Goal: Check status: Check status

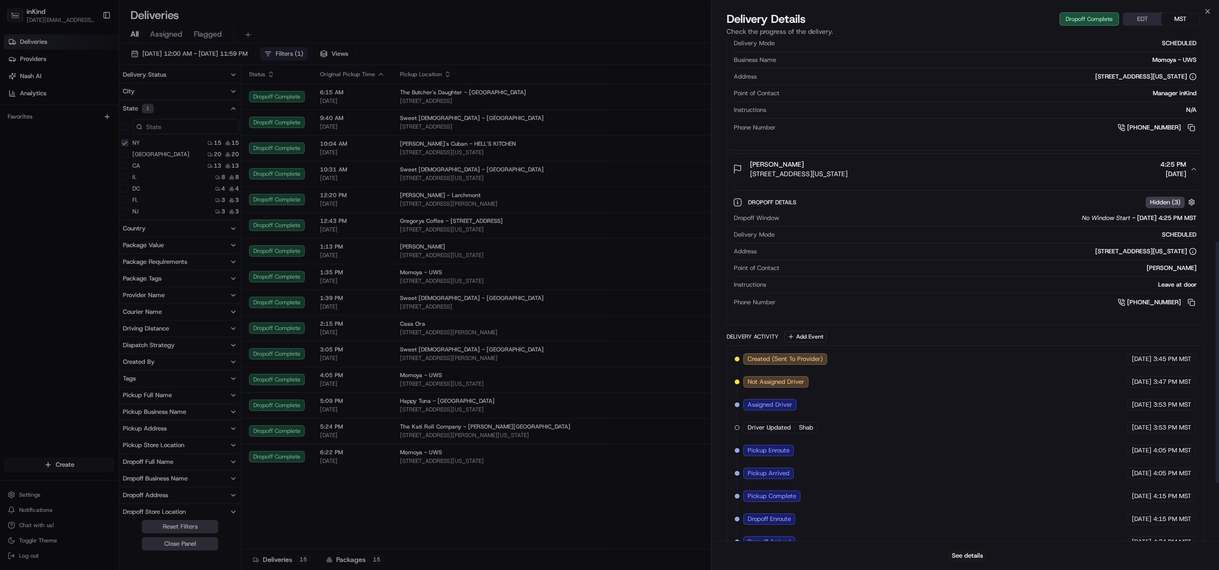
scroll to position [536, 0]
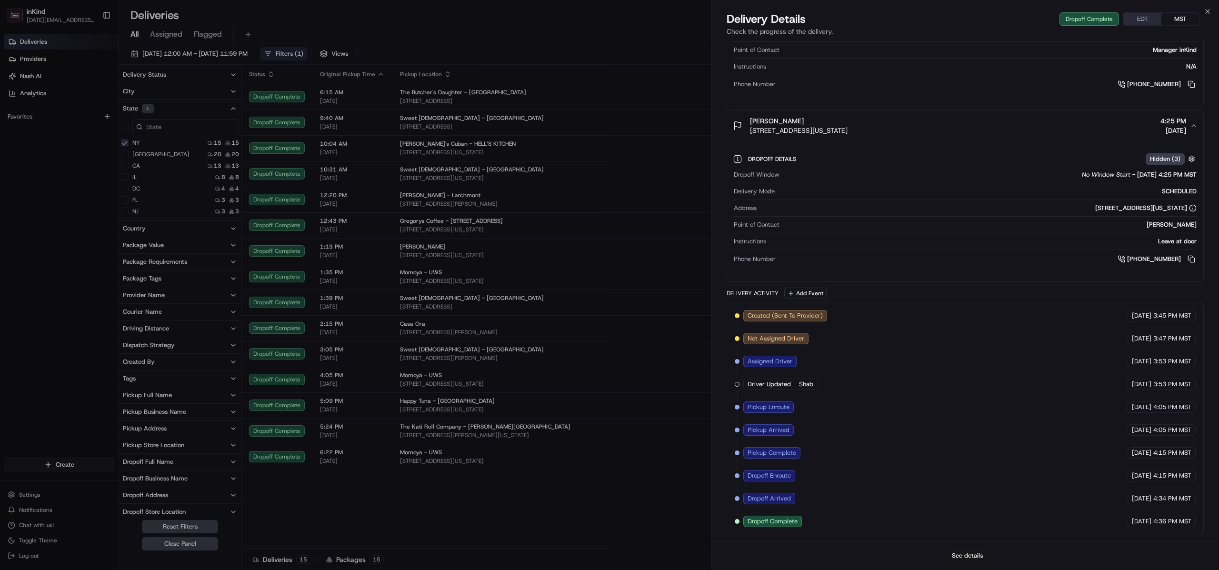
click at [968, 556] on button "See details" at bounding box center [967, 555] width 40 height 13
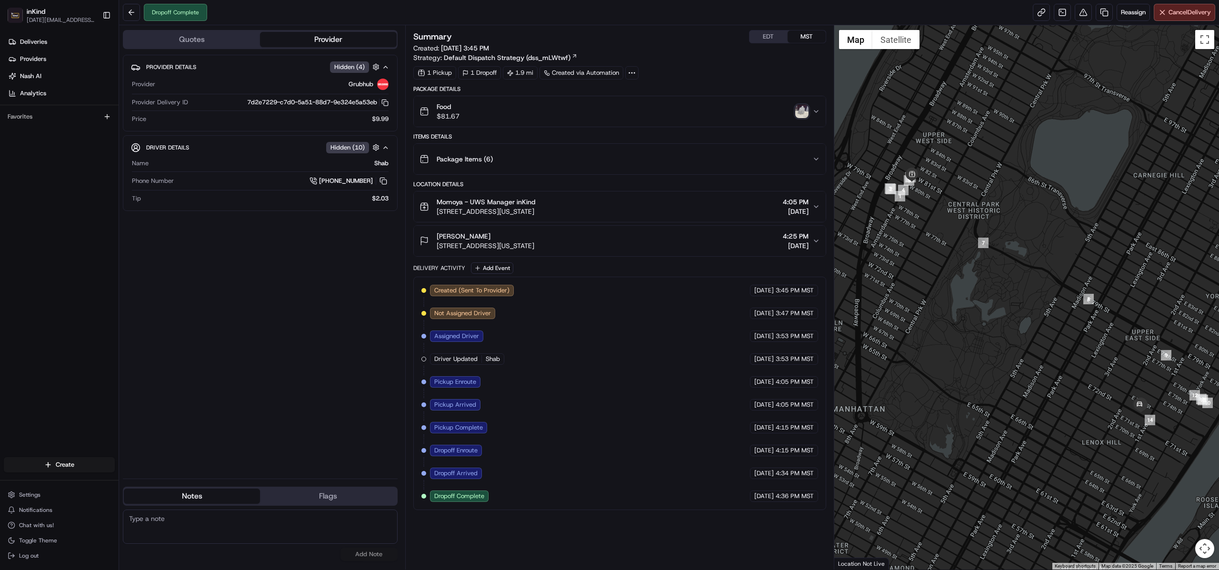
click at [798, 109] on img "button" at bounding box center [801, 111] width 13 height 13
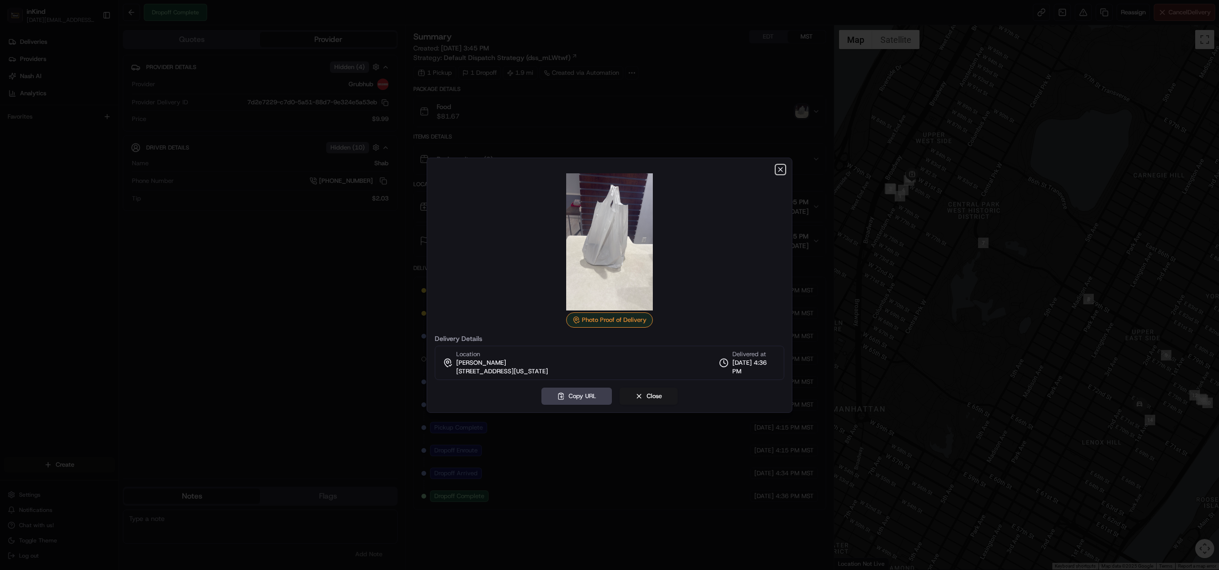
click at [779, 169] on icon "button" at bounding box center [780, 170] width 4 height 4
